Goal: Browse casually: Explore the website without a specific task or goal

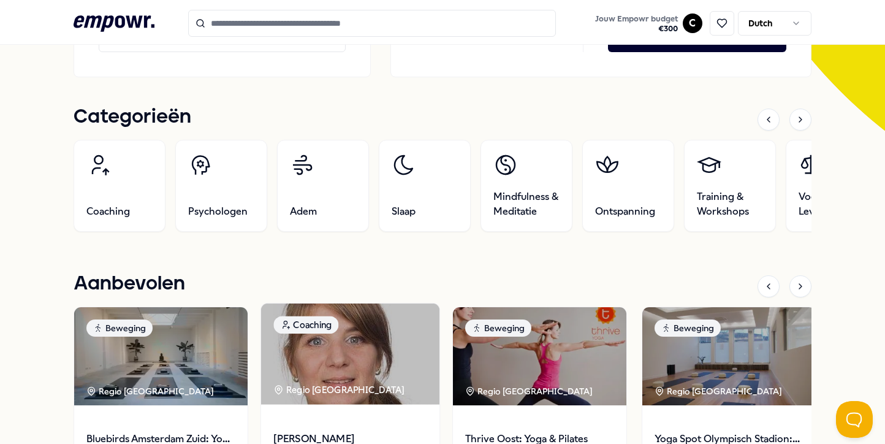
scroll to position [333, 0]
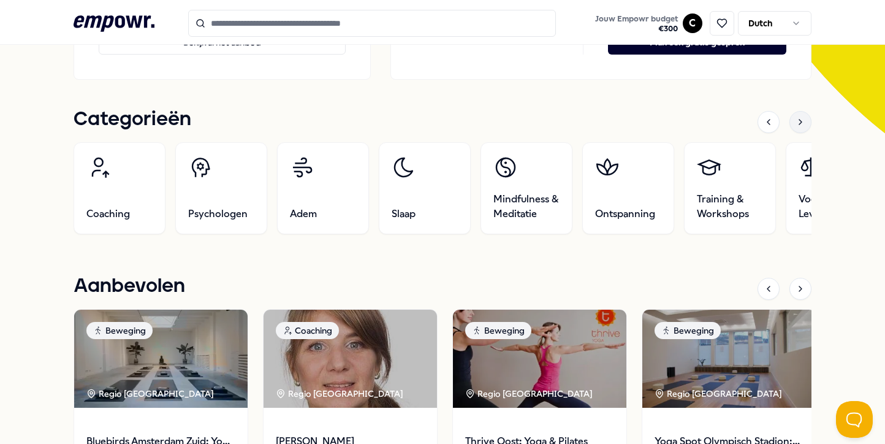
click at [793, 124] on div at bounding box center [800, 122] width 22 height 22
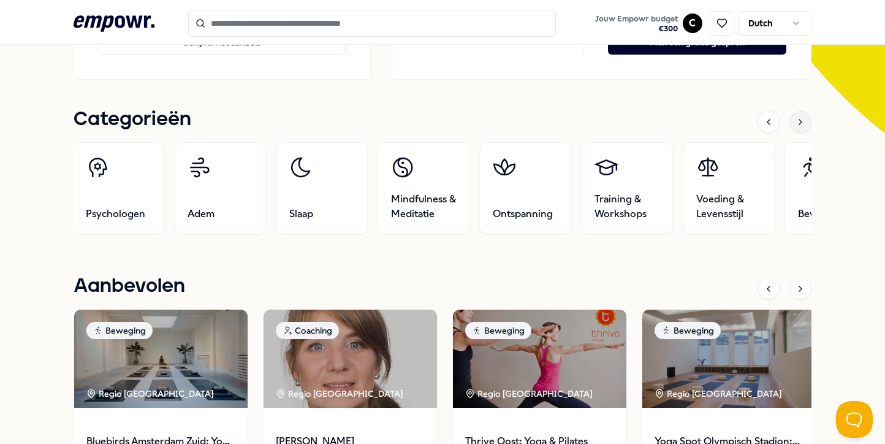
click at [793, 124] on div at bounding box center [800, 122] width 22 height 22
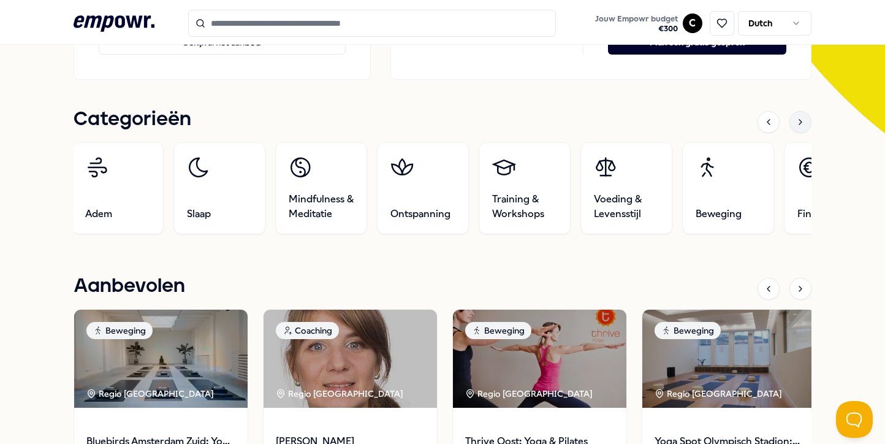
click at [793, 124] on div at bounding box center [800, 122] width 22 height 22
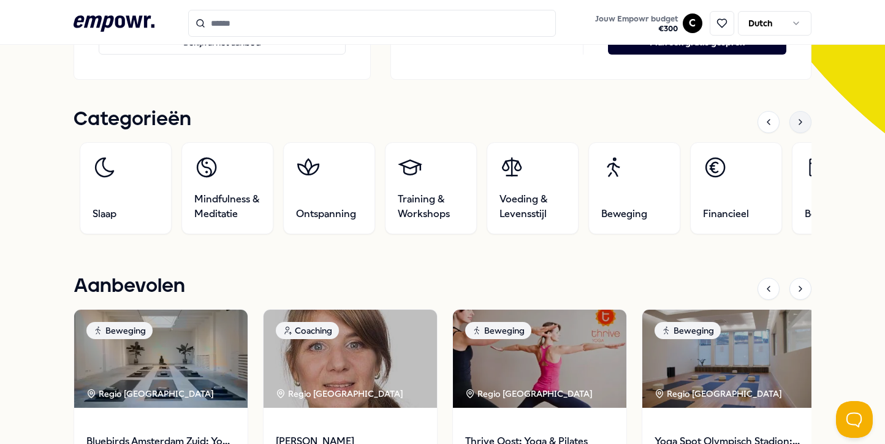
click at [793, 124] on div at bounding box center [800, 122] width 22 height 22
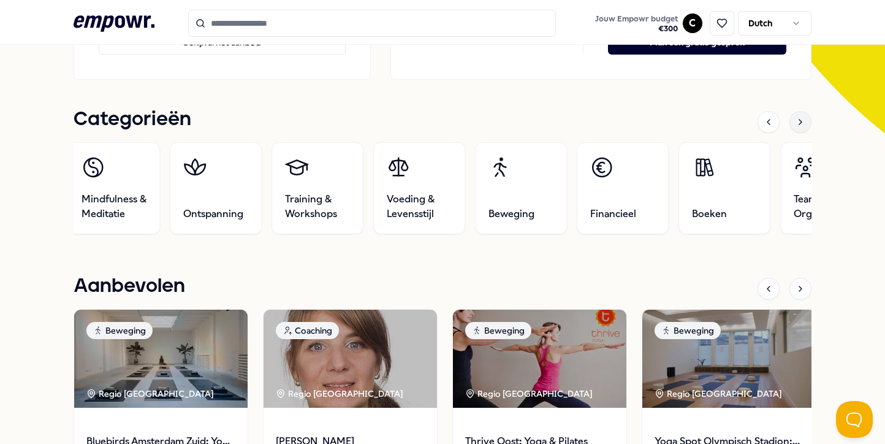
click at [793, 124] on div at bounding box center [800, 122] width 22 height 22
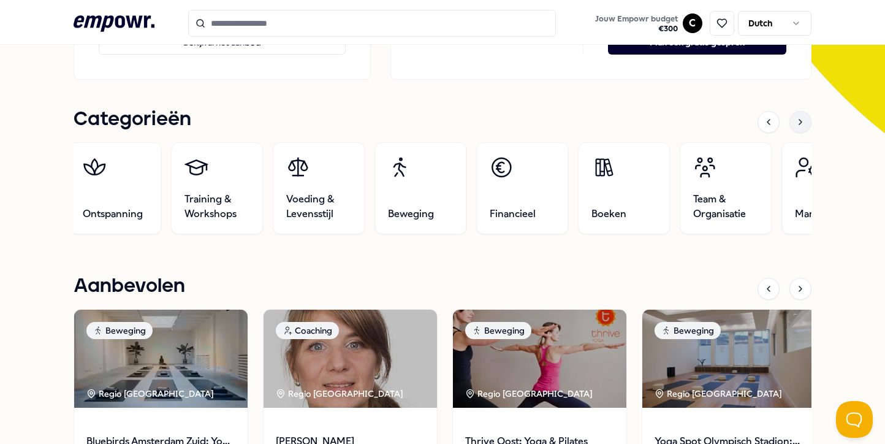
click at [793, 124] on div at bounding box center [800, 122] width 22 height 22
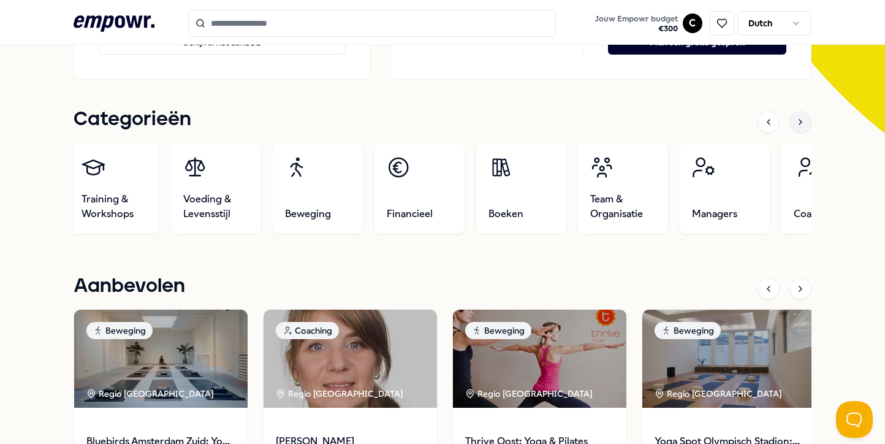
click at [793, 124] on div at bounding box center [800, 122] width 22 height 22
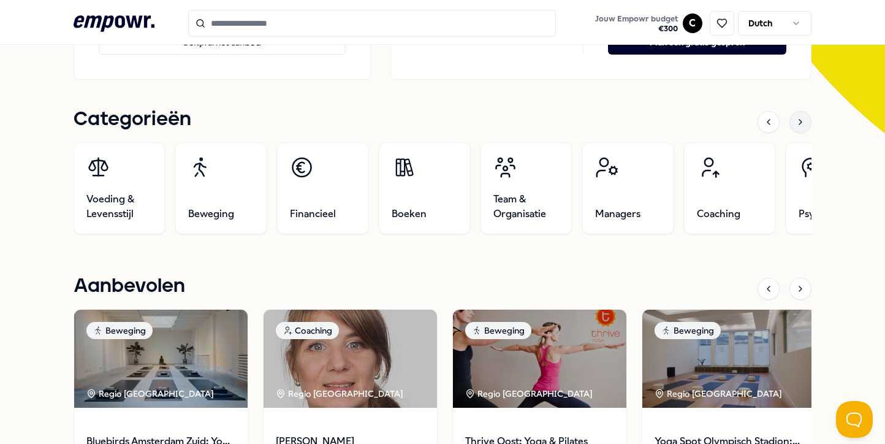
click at [793, 124] on div at bounding box center [800, 122] width 22 height 22
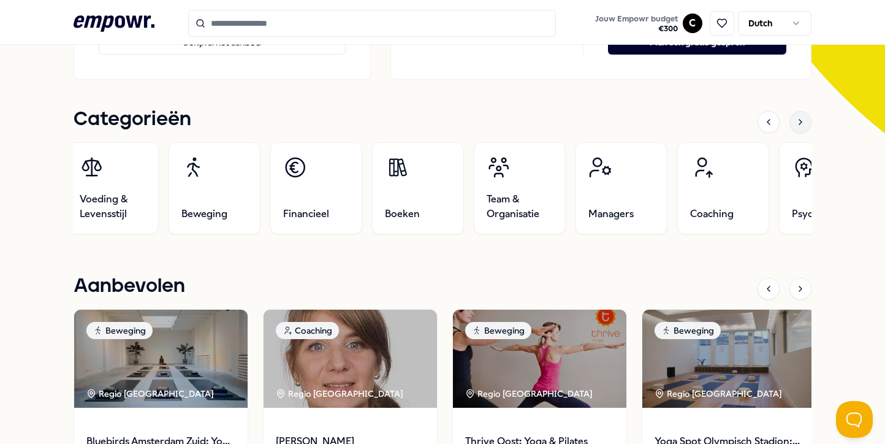
click at [793, 124] on div at bounding box center [800, 122] width 22 height 22
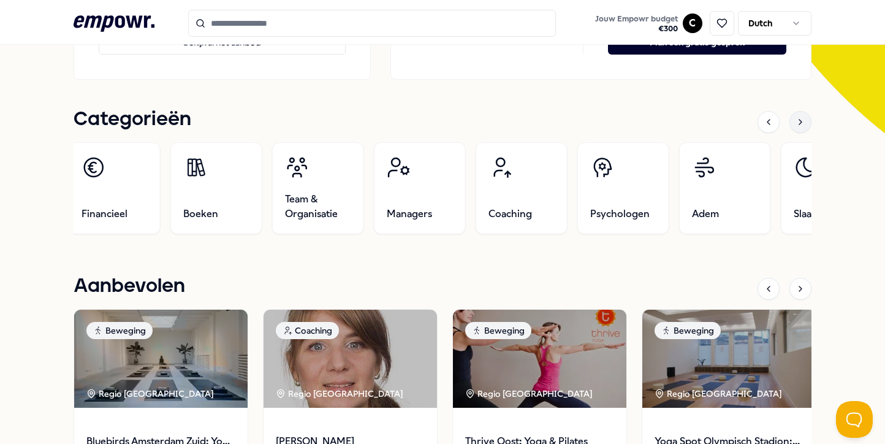
click at [793, 124] on div at bounding box center [800, 122] width 22 height 22
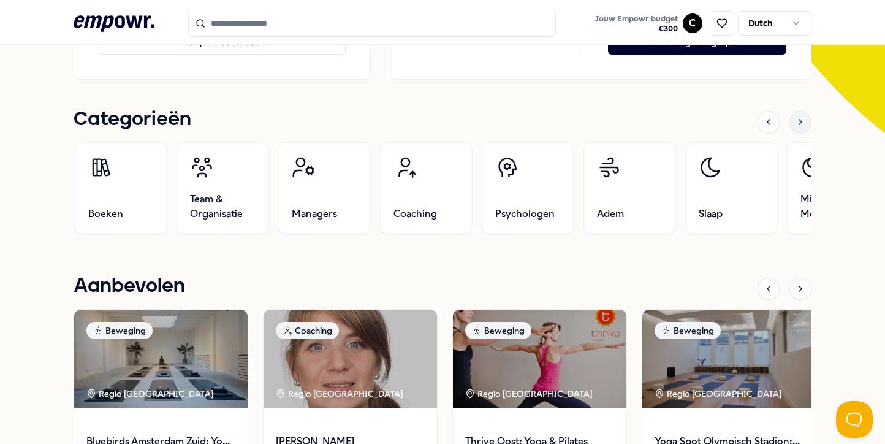
click at [793, 124] on div at bounding box center [800, 122] width 22 height 22
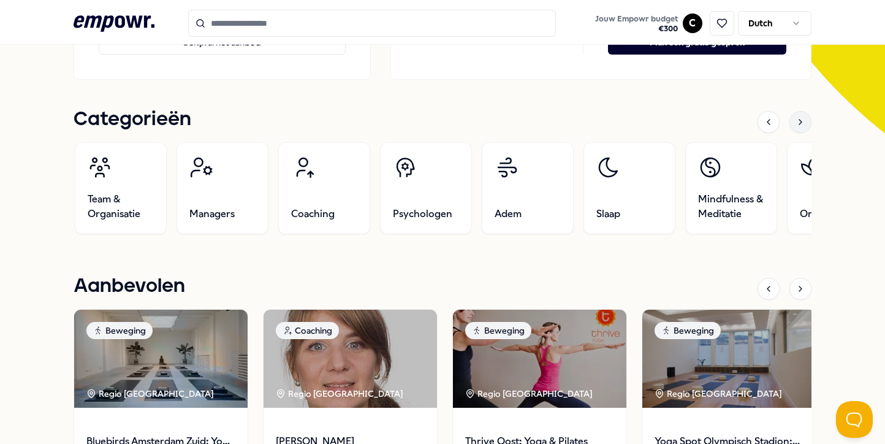
click at [793, 124] on div at bounding box center [800, 122] width 22 height 22
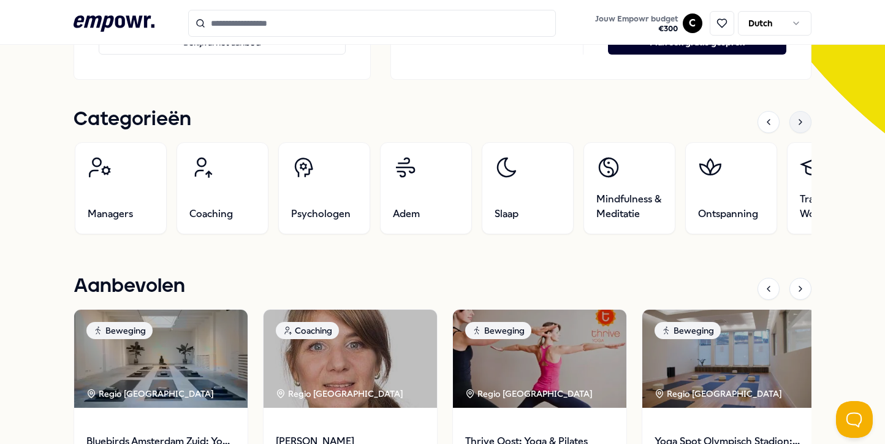
click at [793, 124] on div at bounding box center [800, 122] width 22 height 22
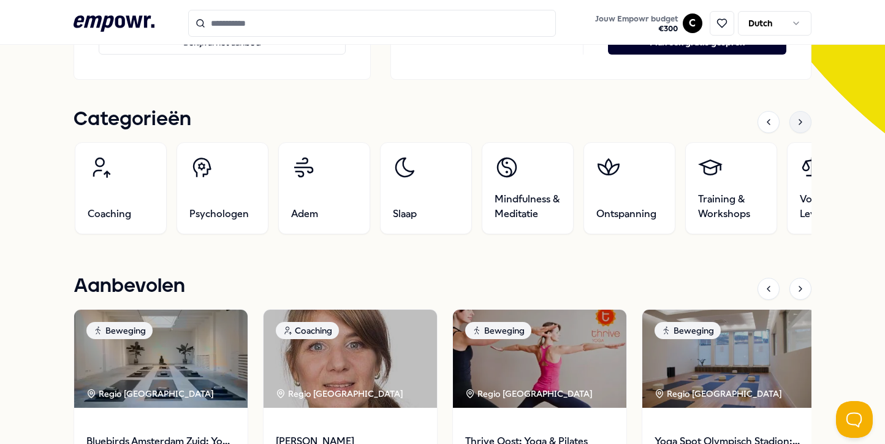
click at [793, 124] on div at bounding box center [800, 122] width 22 height 22
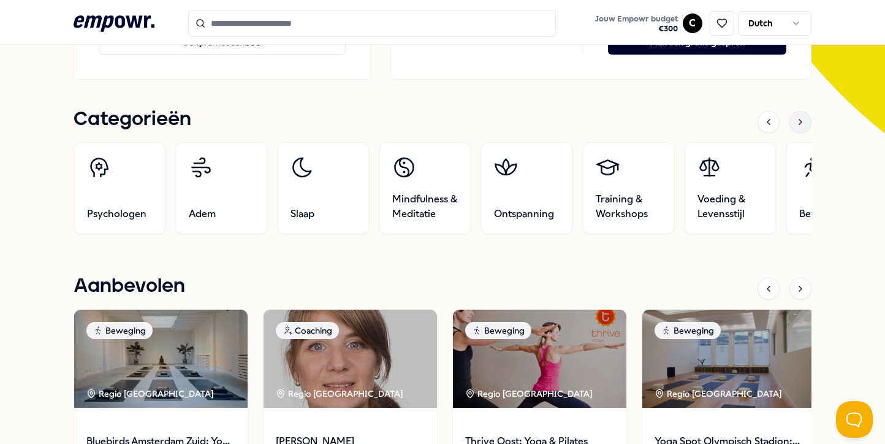
click at [793, 124] on div at bounding box center [800, 122] width 22 height 22
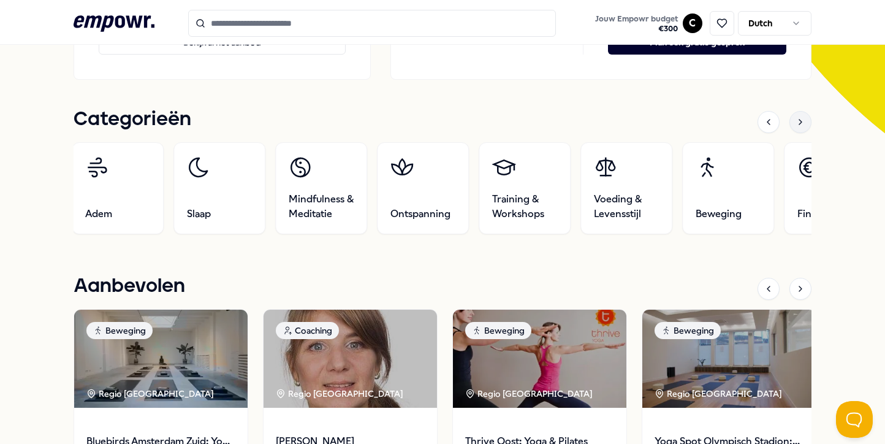
click at [793, 124] on div at bounding box center [800, 122] width 22 height 22
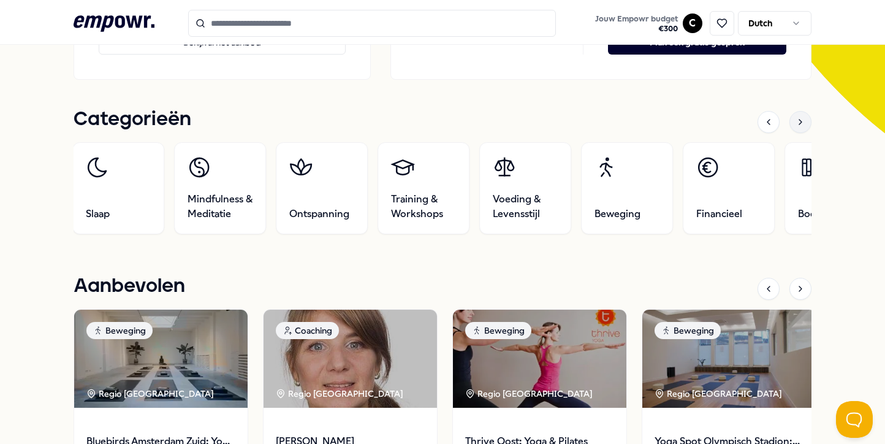
click at [793, 119] on div at bounding box center [800, 122] width 22 height 22
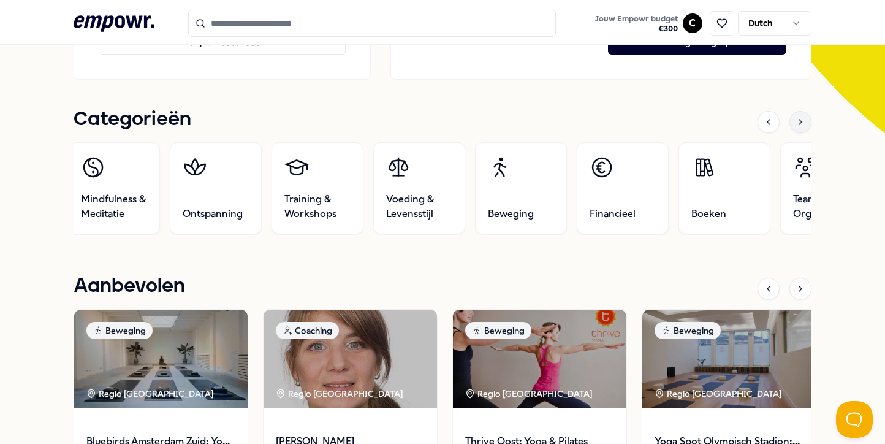
click at [793, 119] on div at bounding box center [800, 122] width 22 height 22
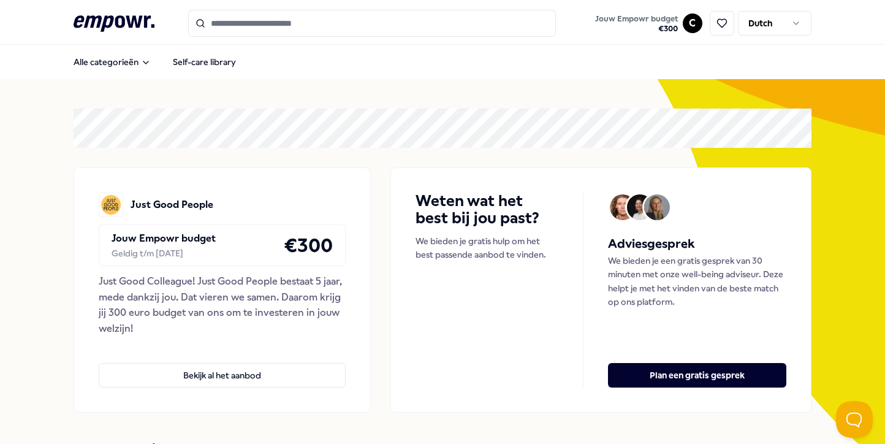
scroll to position [0, 0]
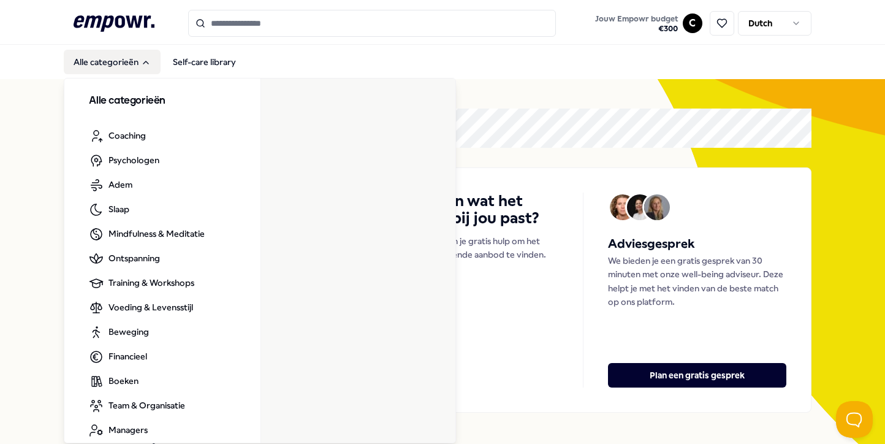
click at [137, 62] on button "Alle categorieën" at bounding box center [112, 62] width 97 height 25
click at [148, 58] on icon "Main" at bounding box center [146, 63] width 10 height 10
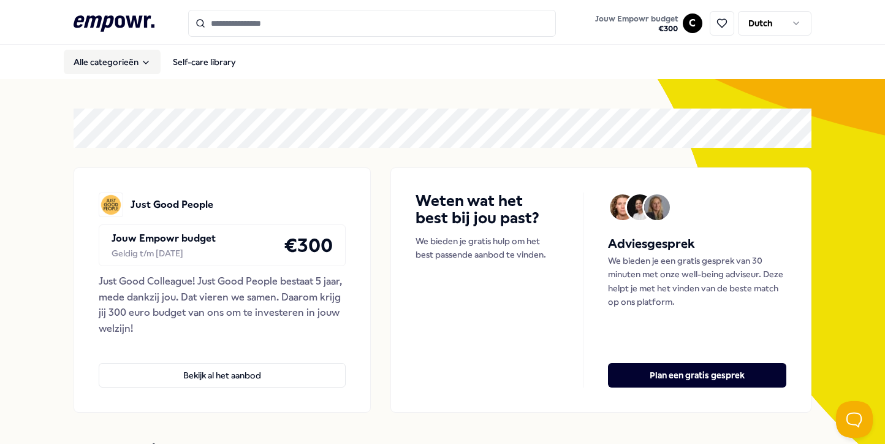
click at [148, 58] on icon "Main" at bounding box center [146, 63] width 10 height 10
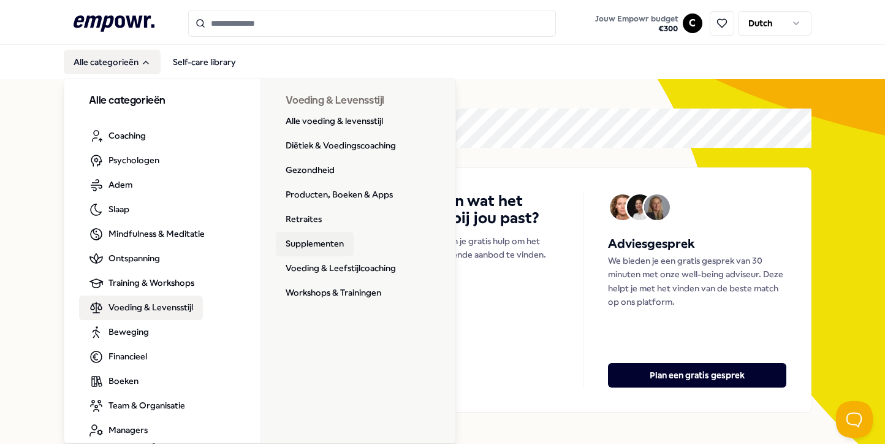
click at [320, 233] on link "Supplementen" at bounding box center [315, 244] width 78 height 25
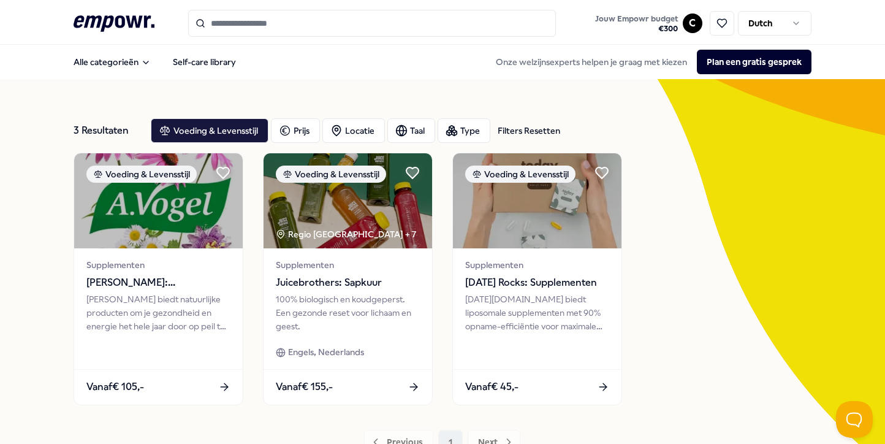
scroll to position [31, 0]
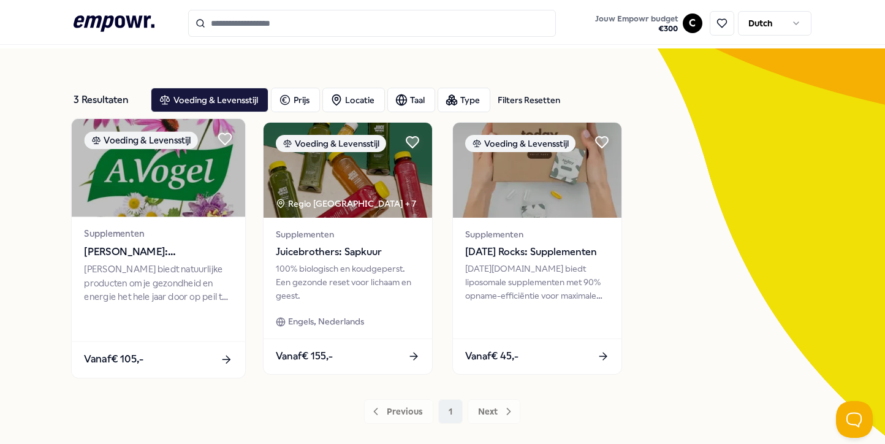
click at [200, 285] on div "[PERSON_NAME] biedt natuurlijke producten om je gezondheid en energie het hele …" at bounding box center [159, 283] width 148 height 42
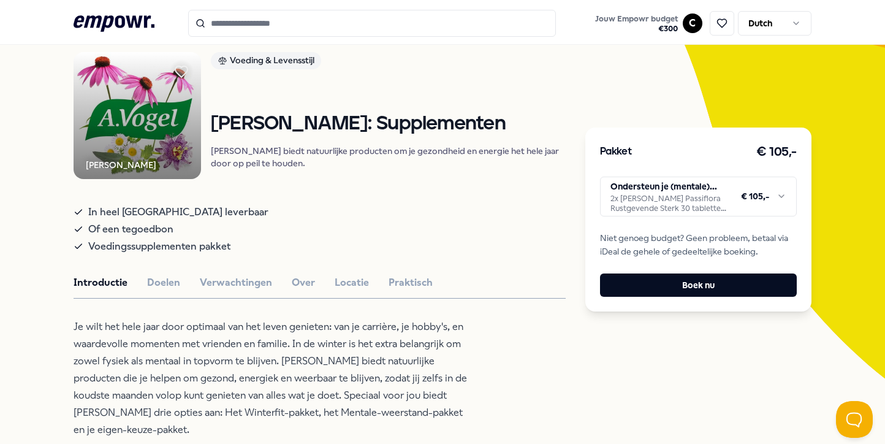
scroll to position [89, 0]
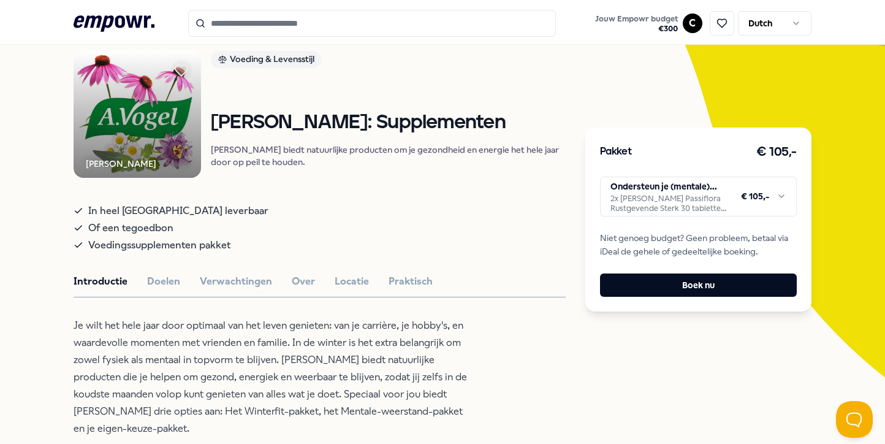
click at [669, 210] on html ".empowr-logo_svg__cls-1{fill:#03032f} Jouw Empowr budget € 300 C Dutch Alle cat…" at bounding box center [442, 222] width 885 height 444
click at [514, 376] on html ".empowr-logo_svg__cls-1{fill:#03032f} Jouw Empowr budget € 300 C Dutch Alle cat…" at bounding box center [442, 222] width 885 height 444
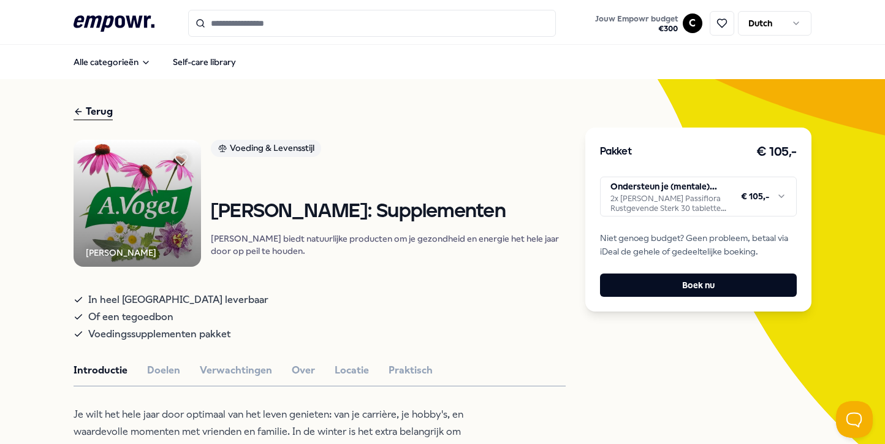
scroll to position [0, 0]
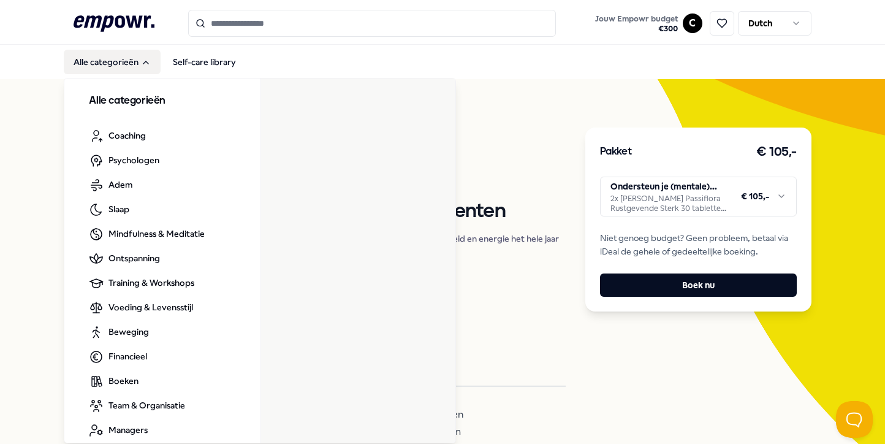
click at [130, 66] on button "Alle categorieën" at bounding box center [112, 62] width 97 height 25
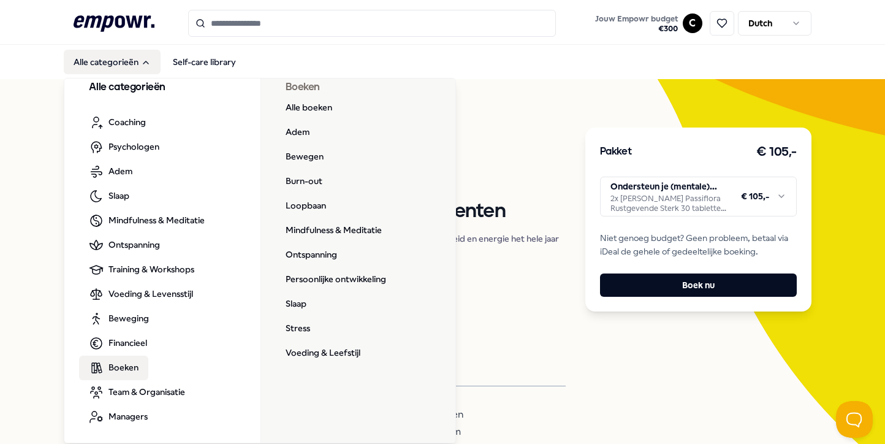
scroll to position [13, 0]
click at [119, 371] on span "Boeken" at bounding box center [123, 367] width 30 height 13
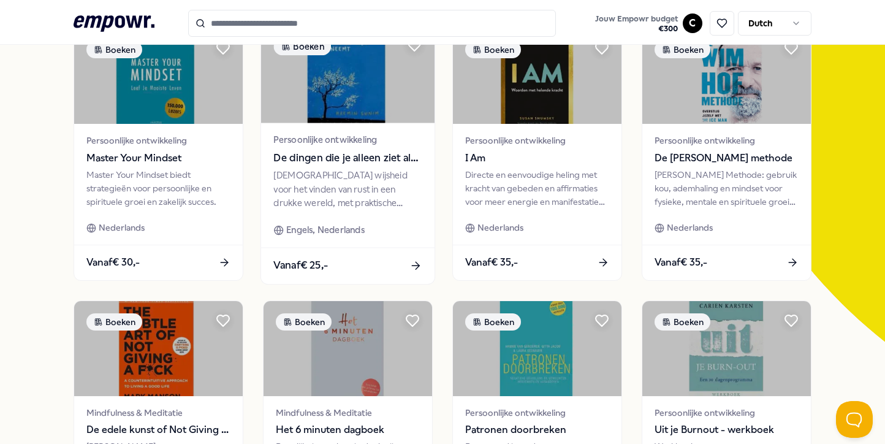
scroll to position [396, 0]
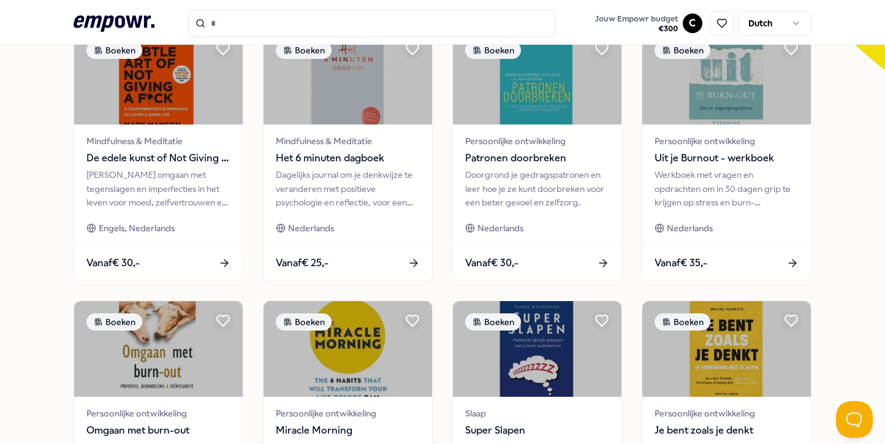
click at [136, 21] on icon at bounding box center [114, 23] width 81 height 16
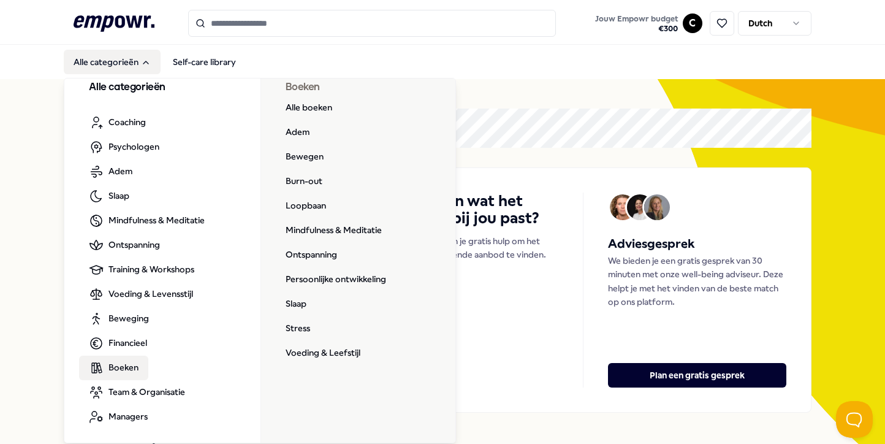
scroll to position [13, 0]
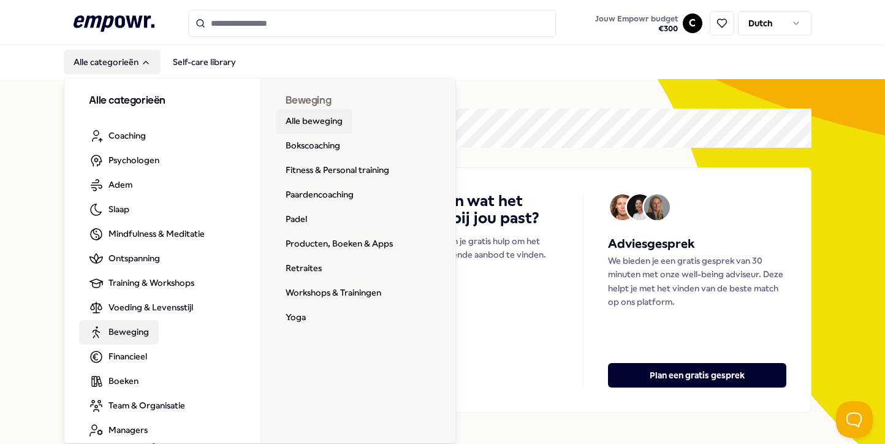
click at [312, 119] on link "Alle beweging" at bounding box center [314, 121] width 77 height 25
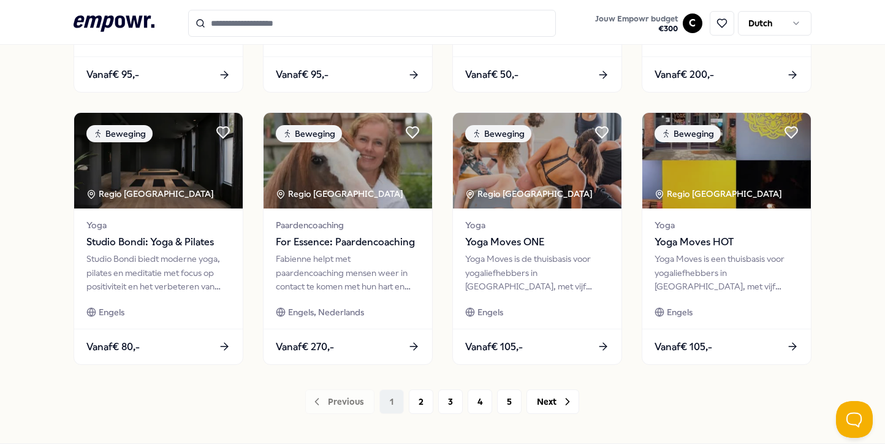
scroll to position [590, 0]
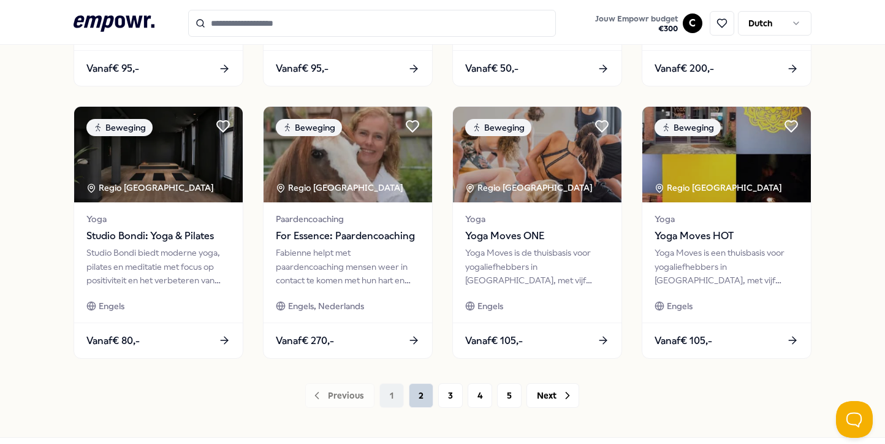
click at [419, 396] on button "2" at bounding box center [421, 395] width 25 height 25
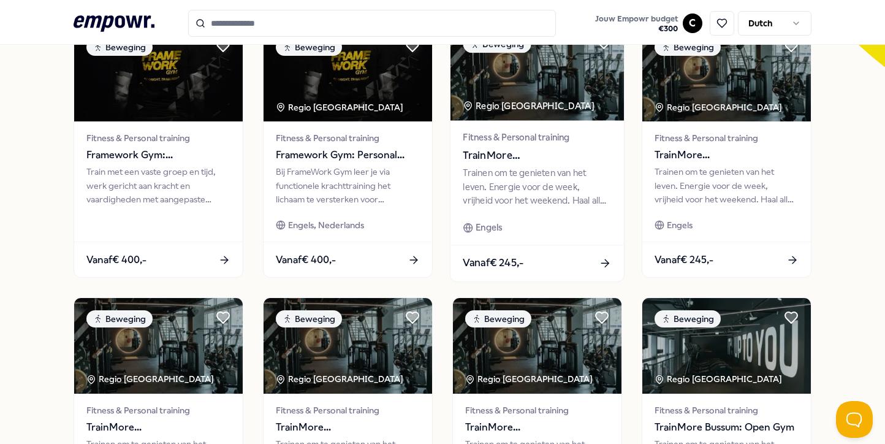
scroll to position [579, 0]
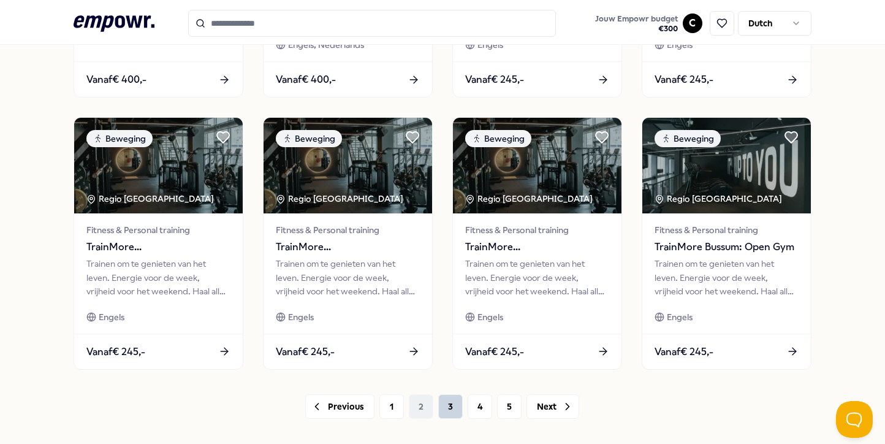
click at [453, 406] on button "3" at bounding box center [450, 406] width 25 height 25
